Goal: Transaction & Acquisition: Purchase product/service

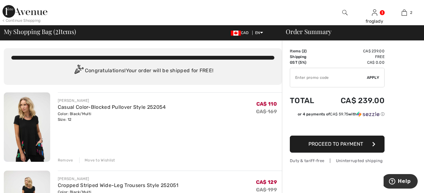
click at [34, 118] on img at bounding box center [27, 128] width 46 height 70
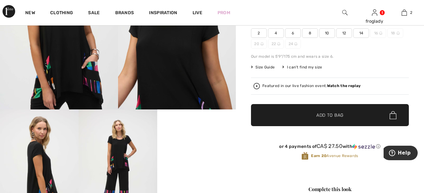
scroll to position [95, 0]
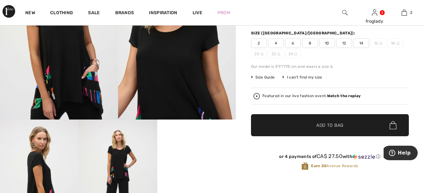
click at [367, 45] on span "14" at bounding box center [362, 43] width 16 height 9
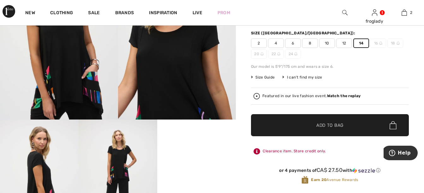
click at [334, 125] on span "Add to Bag" at bounding box center [330, 125] width 27 height 7
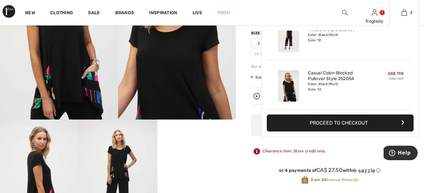
scroll to position [0, 0]
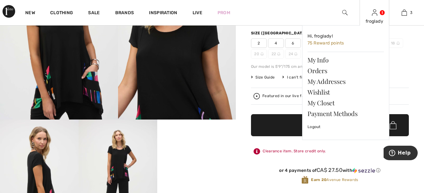
click at [375, 15] on img at bounding box center [374, 13] width 5 height 8
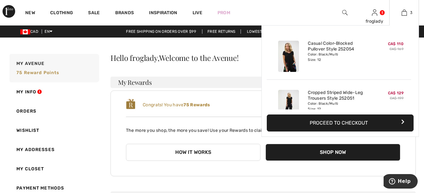
click at [341, 124] on button "Proceed to Checkout" at bounding box center [340, 123] width 147 height 17
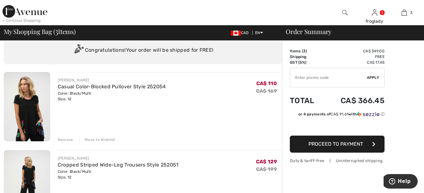
scroll to position [32, 0]
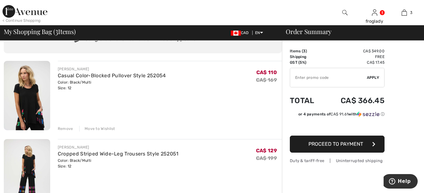
click at [70, 129] on div "Remove" at bounding box center [65, 129] width 15 height 6
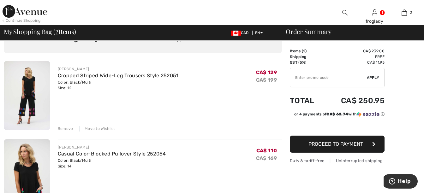
click at [70, 129] on div "Remove" at bounding box center [65, 129] width 15 height 6
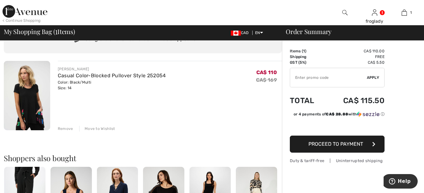
click at [66, 125] on div "Remove Move to Wishlist" at bounding box center [170, 128] width 224 height 7
click at [59, 127] on div "Remove" at bounding box center [65, 129] width 15 height 6
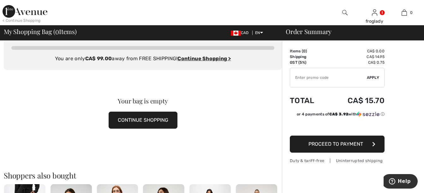
scroll to position [0, 0]
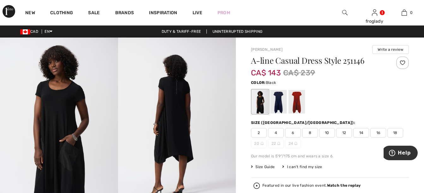
click at [344, 129] on span "12" at bounding box center [345, 132] width 16 height 9
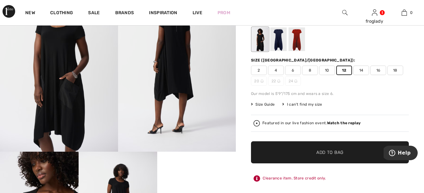
scroll to position [63, 0]
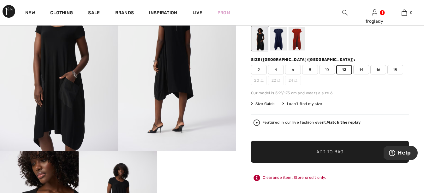
click at [328, 149] on span "Add to Bag" at bounding box center [330, 152] width 27 height 7
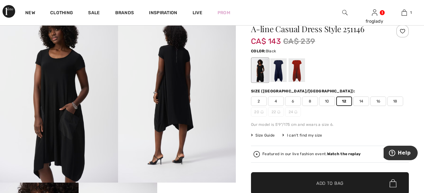
scroll to position [0, 0]
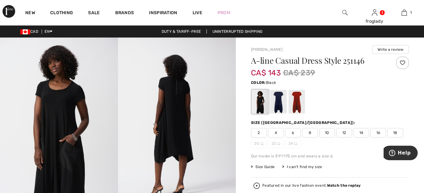
click at [342, 130] on span "12" at bounding box center [345, 132] width 16 height 9
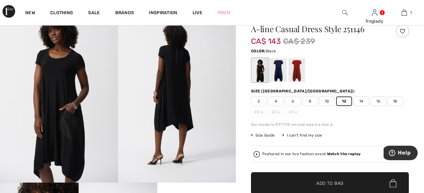
click at [297, 133] on div "I can't find my size" at bounding box center [302, 136] width 40 height 6
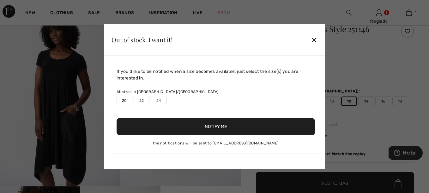
click at [297, 133] on button "Notify Me" at bounding box center [216, 126] width 198 height 17
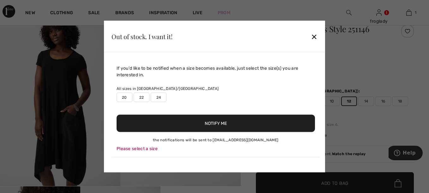
click at [312, 37] on div "✕" at bounding box center [314, 36] width 7 height 13
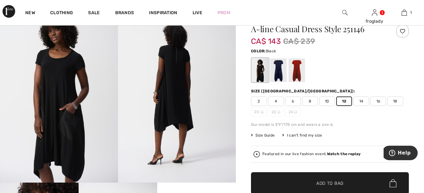
click at [331, 189] on span "✔ Added to Bag Add to Bag" at bounding box center [330, 184] width 158 height 22
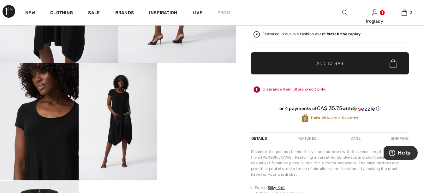
scroll to position [190, 0]
